Goal: Transaction & Acquisition: Purchase product/service

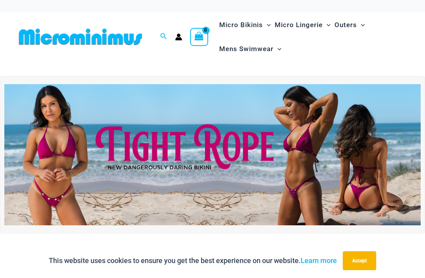
click at [208, 150] on img at bounding box center [212, 155] width 417 height 142
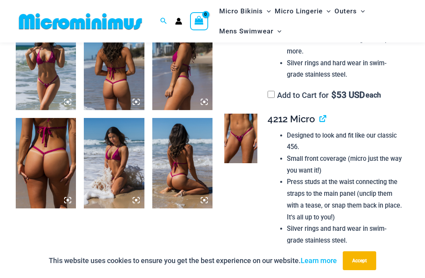
scroll to position [445, 0]
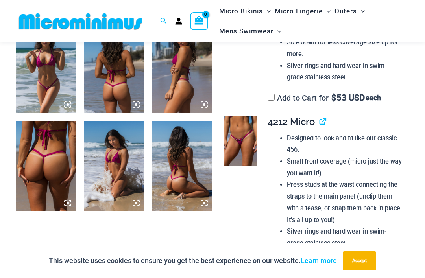
click at [246, 126] on img at bounding box center [240, 142] width 33 height 50
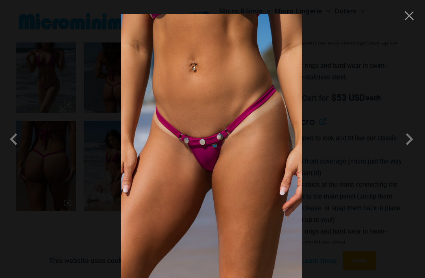
click at [404, 151] on span at bounding box center [410, 140] width 24 height 24
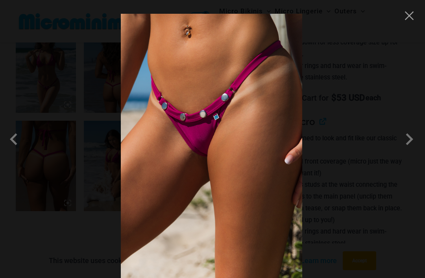
click at [19, 149] on span at bounding box center [16, 140] width 24 height 24
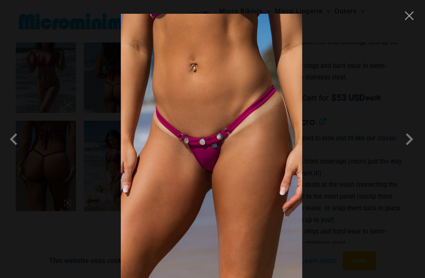
click at [405, 147] on span at bounding box center [410, 140] width 24 height 24
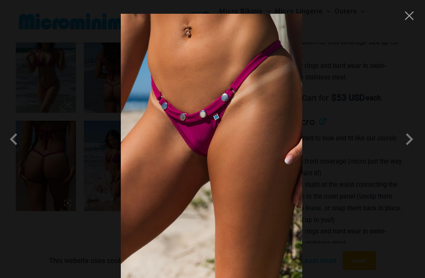
click at [406, 151] on span at bounding box center [410, 140] width 24 height 24
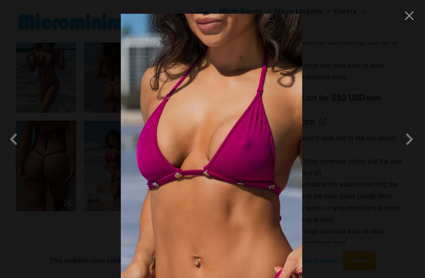
click at [407, 151] on span at bounding box center [410, 140] width 24 height 24
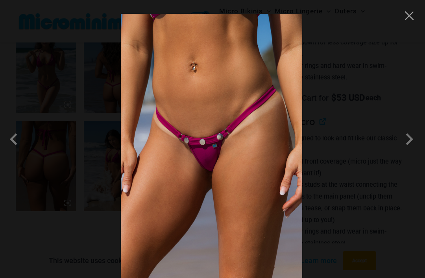
click at [406, 151] on span at bounding box center [410, 140] width 24 height 24
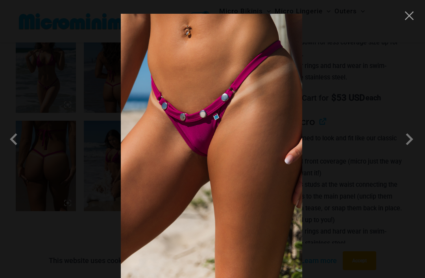
click at [406, 148] on span at bounding box center [410, 140] width 24 height 24
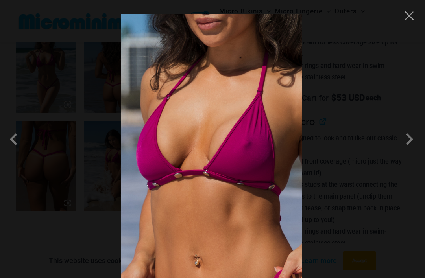
click at [409, 21] on button "Close" at bounding box center [410, 16] width 12 height 12
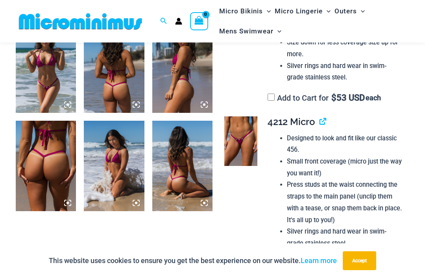
click at [43, 82] on img at bounding box center [46, 67] width 60 height 91
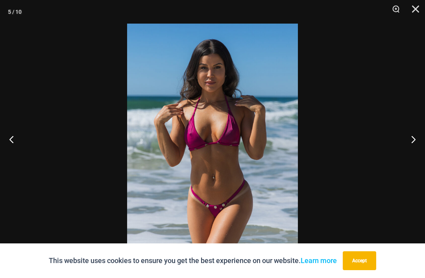
click at [412, 146] on button "Next" at bounding box center [411, 139] width 30 height 39
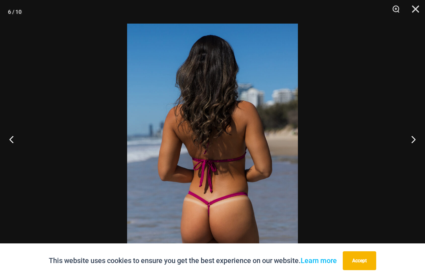
click at [411, 149] on button "Next" at bounding box center [411, 139] width 30 height 39
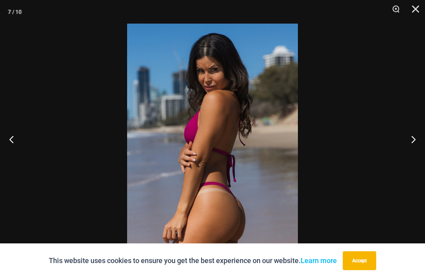
click at [414, 148] on button "Next" at bounding box center [411, 139] width 30 height 39
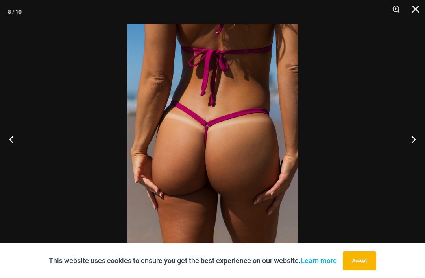
click at [412, 148] on button "Next" at bounding box center [411, 139] width 30 height 39
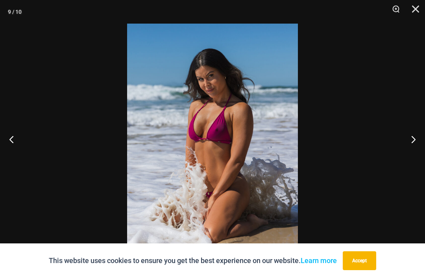
click at [413, 149] on button "Next" at bounding box center [411, 139] width 30 height 39
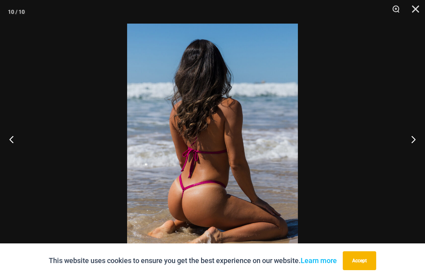
click at [413, 148] on button "Next" at bounding box center [411, 139] width 30 height 39
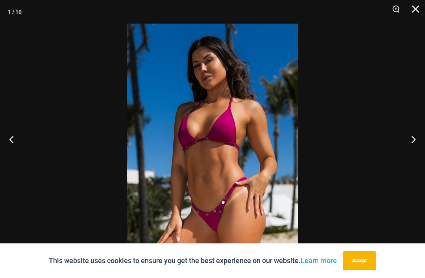
click at [412, 149] on button "Next" at bounding box center [411, 139] width 30 height 39
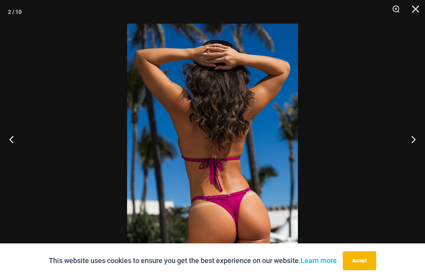
click at [413, 146] on button "Next" at bounding box center [411, 139] width 30 height 39
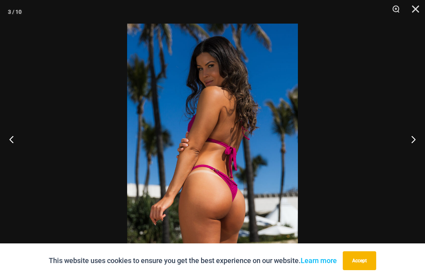
click at [410, 146] on button "Next" at bounding box center [411, 139] width 30 height 39
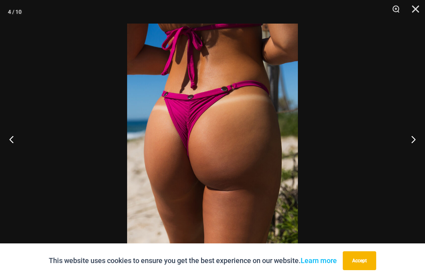
click at [411, 152] on button "Next" at bounding box center [411, 139] width 30 height 39
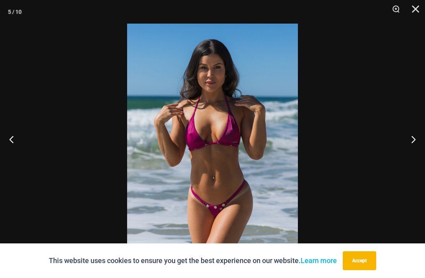
click at [411, 157] on button "Next" at bounding box center [411, 139] width 30 height 39
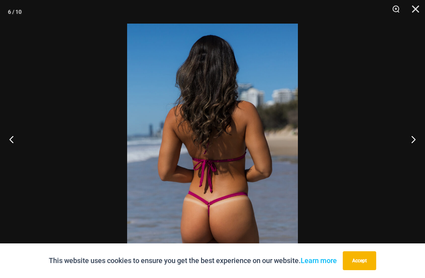
click at [404, 158] on button "Next" at bounding box center [411, 139] width 30 height 39
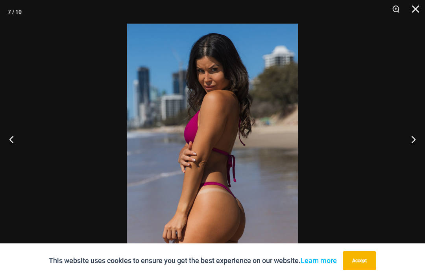
click at [410, 156] on button "Next" at bounding box center [411, 139] width 30 height 39
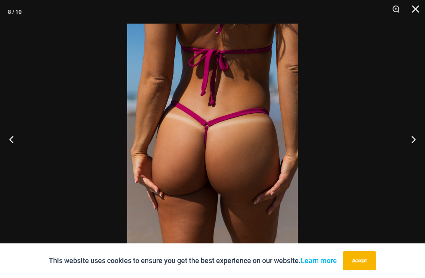
click at [421, 13] on button "Close" at bounding box center [413, 12] width 20 height 24
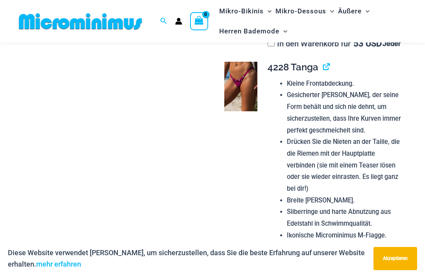
scroll to position [724, 0]
click at [240, 107] on img at bounding box center [240, 87] width 33 height 50
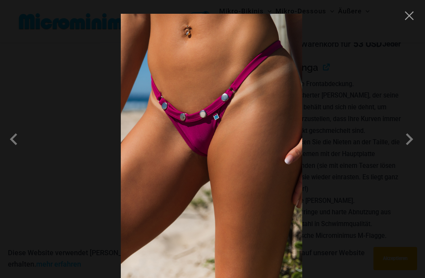
click at [408, 151] on span at bounding box center [410, 140] width 24 height 24
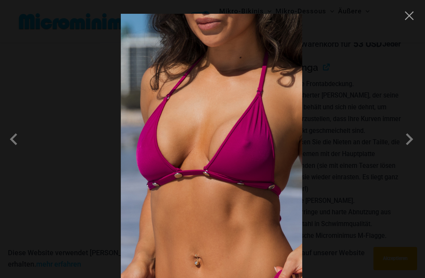
click at [408, 151] on span at bounding box center [410, 140] width 24 height 24
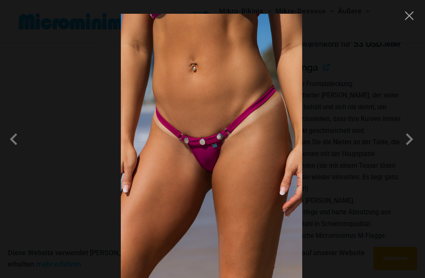
click at [408, 151] on span at bounding box center [410, 140] width 24 height 24
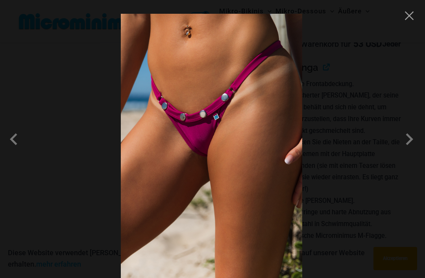
click at [408, 151] on span at bounding box center [410, 140] width 24 height 24
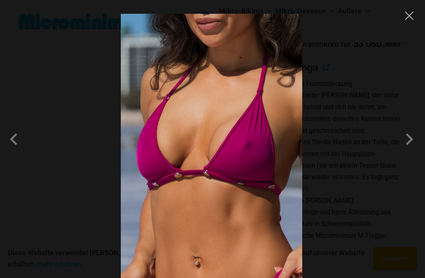
click at [413, 151] on span at bounding box center [410, 140] width 24 height 24
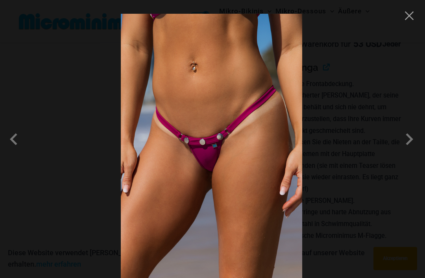
click at [410, 150] on span at bounding box center [410, 140] width 24 height 24
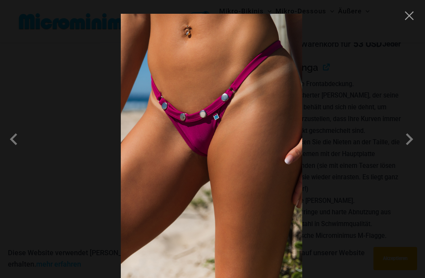
click at [410, 150] on span at bounding box center [410, 140] width 24 height 24
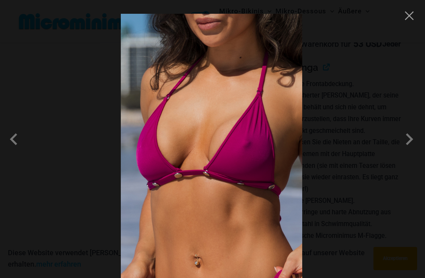
click at [409, 16] on button "SCHLIESSEN" at bounding box center [410, 16] width 12 height 12
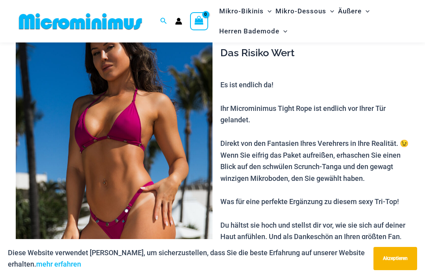
scroll to position [61, 0]
click at [128, 150] on img at bounding box center [114, 152] width 197 height 295
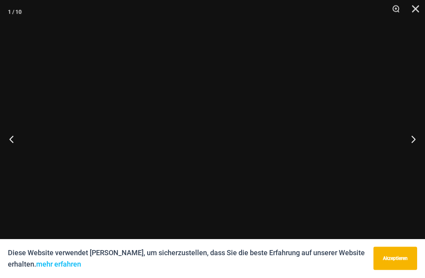
scroll to position [61, 0]
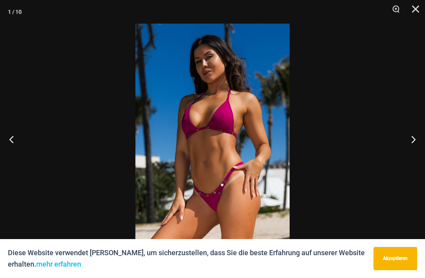
click at [414, 134] on button "WEITER" at bounding box center [411, 139] width 30 height 39
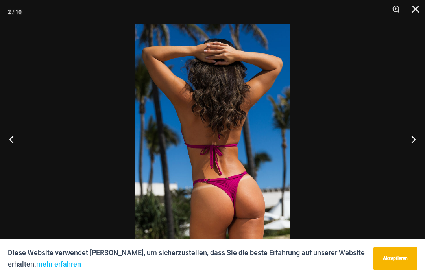
click at [407, 143] on button "WEITER" at bounding box center [411, 139] width 30 height 39
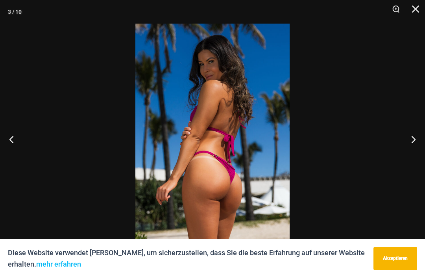
click at [410, 142] on button "WEITER" at bounding box center [411, 139] width 30 height 39
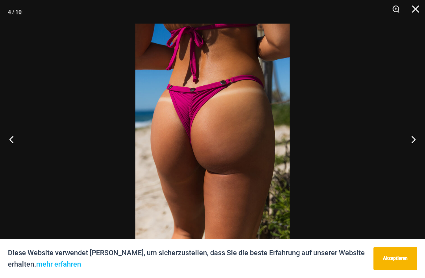
click at [410, 138] on button "WEITER" at bounding box center [411, 139] width 30 height 39
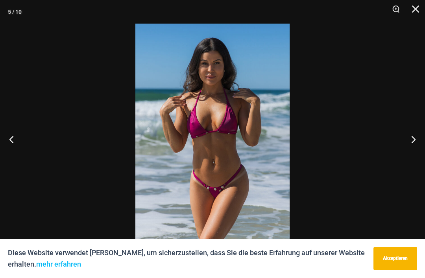
click at [407, 143] on button "WEITER" at bounding box center [411, 139] width 30 height 39
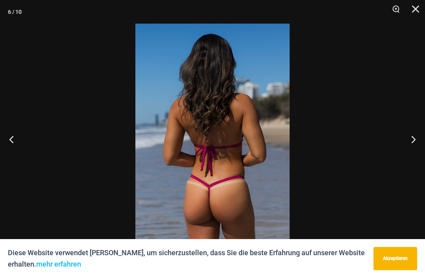
click at [408, 143] on button "WEITER" at bounding box center [411, 139] width 30 height 39
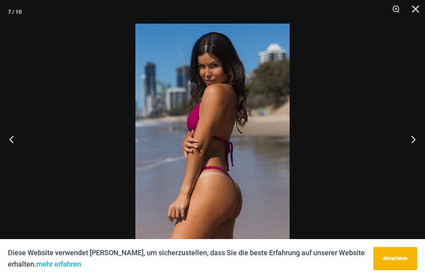
click at [409, 142] on button "WEITER" at bounding box center [411, 139] width 30 height 39
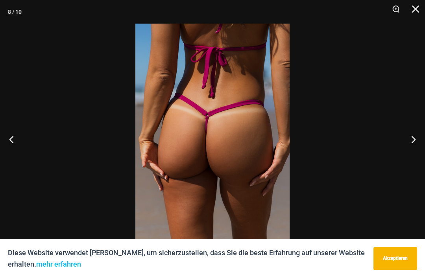
click at [410, 140] on button "WEITER" at bounding box center [411, 139] width 30 height 39
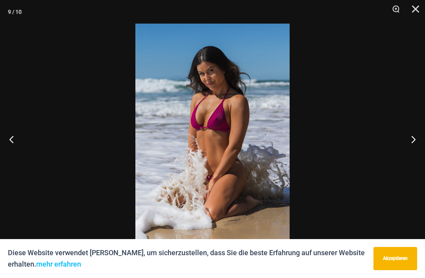
click at [410, 140] on button "WEITER" at bounding box center [411, 139] width 30 height 39
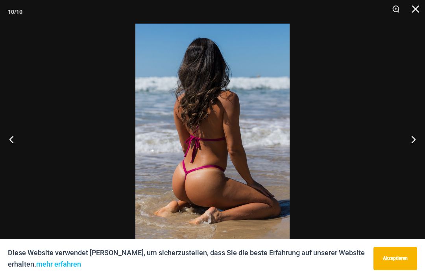
click at [409, 141] on button "WEITER" at bounding box center [411, 139] width 30 height 39
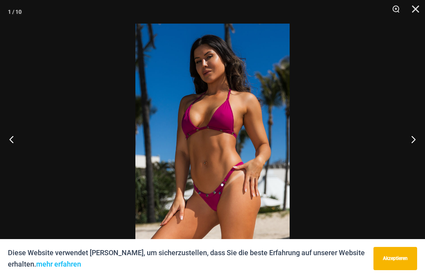
click at [409, 141] on button "WEITER" at bounding box center [411, 139] width 30 height 39
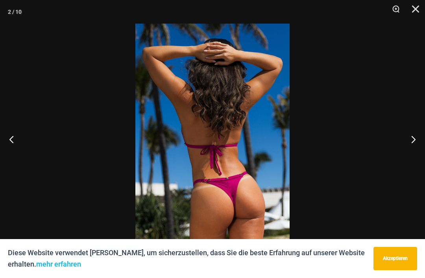
click at [409, 142] on button "WEITER" at bounding box center [411, 139] width 30 height 39
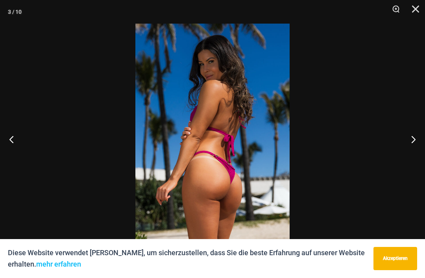
click at [409, 143] on button "WEITER" at bounding box center [411, 139] width 30 height 39
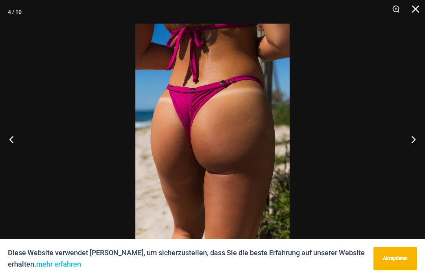
click at [408, 144] on button "WEITER" at bounding box center [411, 139] width 30 height 39
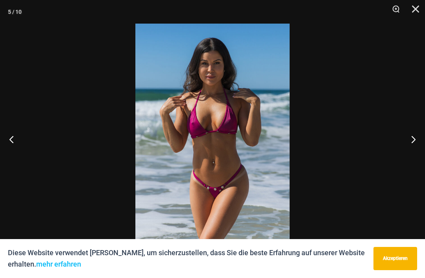
click at [408, 144] on button "WEITER" at bounding box center [411, 139] width 30 height 39
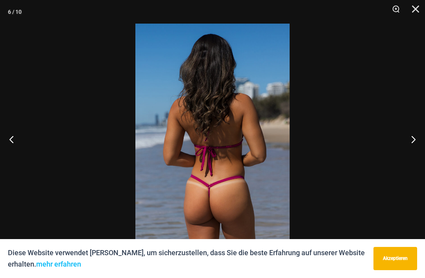
click at [408, 144] on button "WEITER" at bounding box center [411, 139] width 30 height 39
